Goal: Information Seeking & Learning: Find specific fact

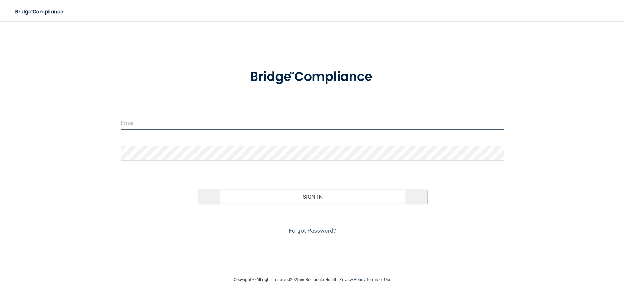
type input "[EMAIL_ADDRESS][DOMAIN_NAME]"
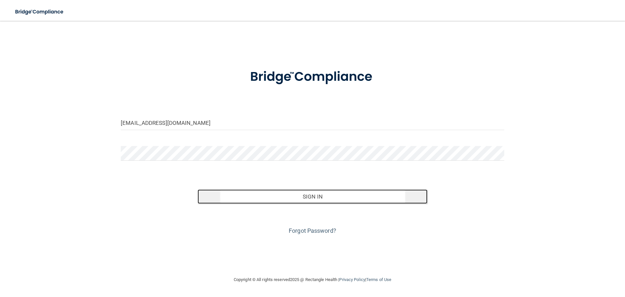
click at [358, 197] on button "Sign In" at bounding box center [313, 196] width 230 height 14
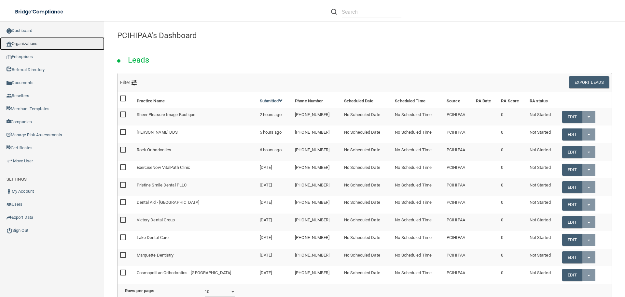
click at [46, 39] on link "Organizations" at bounding box center [52, 43] width 105 height 13
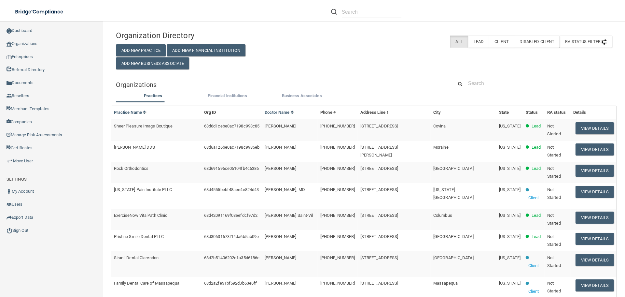
click at [517, 85] on input "text" at bounding box center [536, 83] width 136 height 12
click at [519, 84] on input "text" at bounding box center [536, 83] width 136 height 12
click at [478, 87] on input "text" at bounding box center [536, 83] width 136 height 12
paste input "StatCare Pulmonary"
type input "StatCare Pulmonary"
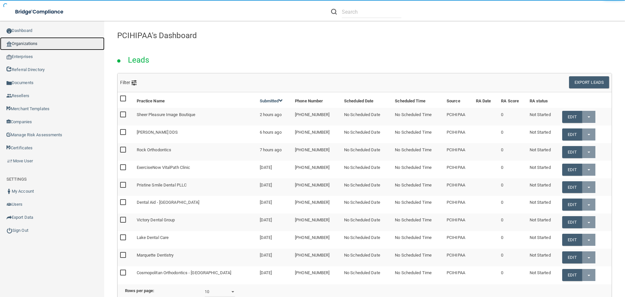
click at [28, 44] on link "Organizations" at bounding box center [52, 43] width 105 height 13
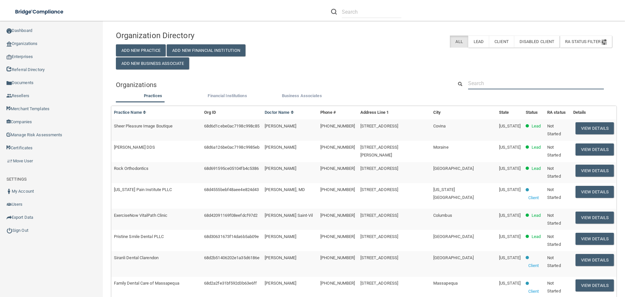
click at [509, 84] on input "text" at bounding box center [536, 83] width 136 height 12
paste input "[PHONE_NUMBER]"
type input "[PHONE_NUMBER]"
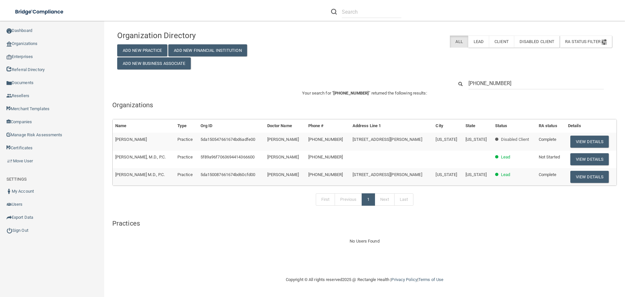
drag, startPoint x: 151, startPoint y: 139, endPoint x: 114, endPoint y: 140, distance: 36.8
click at [114, 140] on td "[PERSON_NAME]" at bounding box center [144, 142] width 62 height 18
copy span "[PERSON_NAME]"
drag, startPoint x: 30, startPoint y: 232, endPoint x: 33, endPoint y: 230, distance: 3.8
click at [30, 232] on link "Sign Out" at bounding box center [52, 230] width 105 height 13
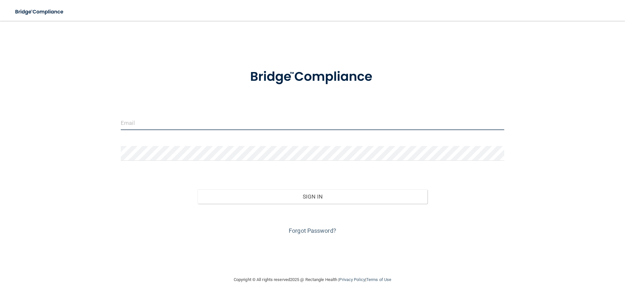
type input "[EMAIL_ADDRESS][DOMAIN_NAME]"
